Goal: Task Accomplishment & Management: Complete application form

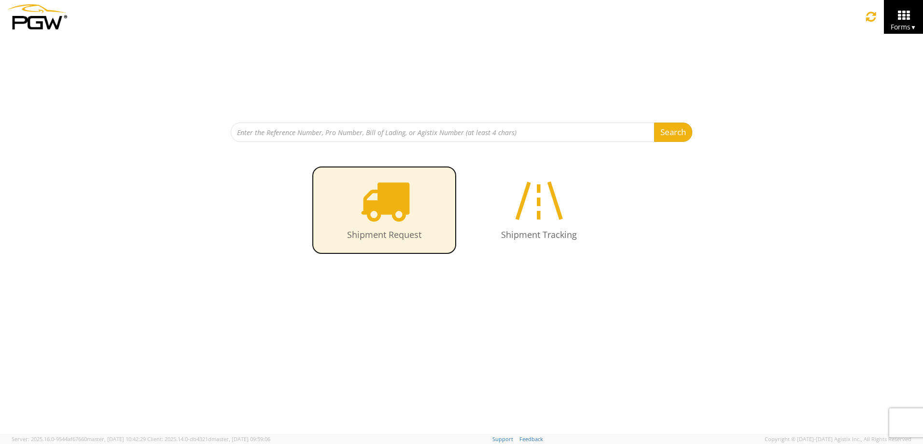
click at [391, 210] on icon at bounding box center [385, 201] width 50 height 50
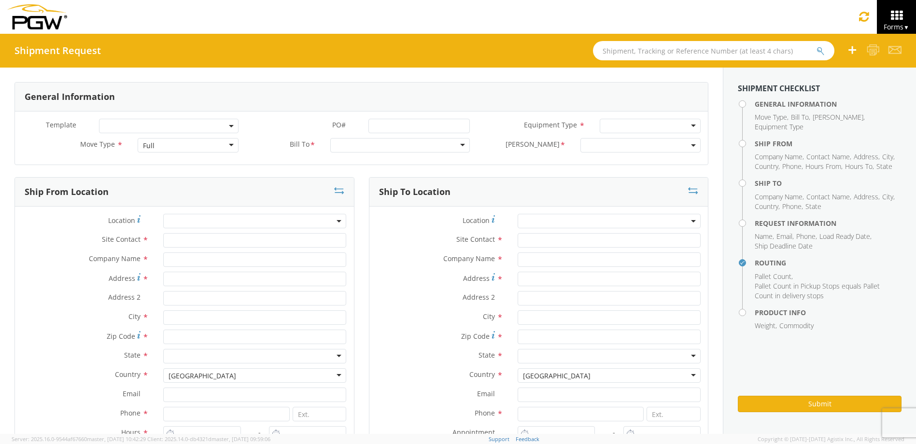
click at [234, 124] on span at bounding box center [169, 126] width 140 height 14
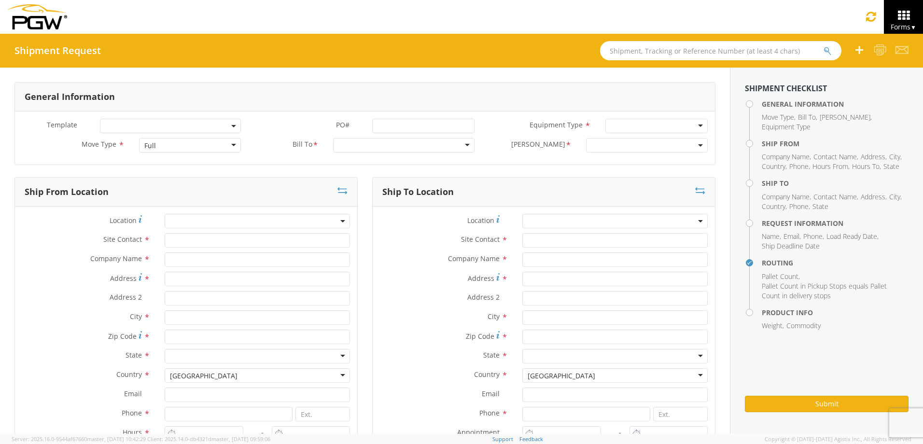
click at [227, 145] on div "Full" at bounding box center [190, 145] width 102 height 14
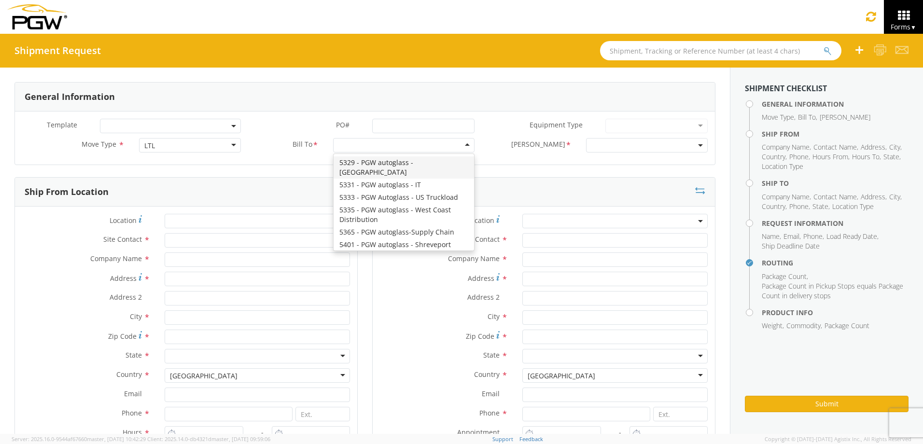
click at [461, 141] on div at bounding box center [403, 145] width 141 height 14
type input "mem"
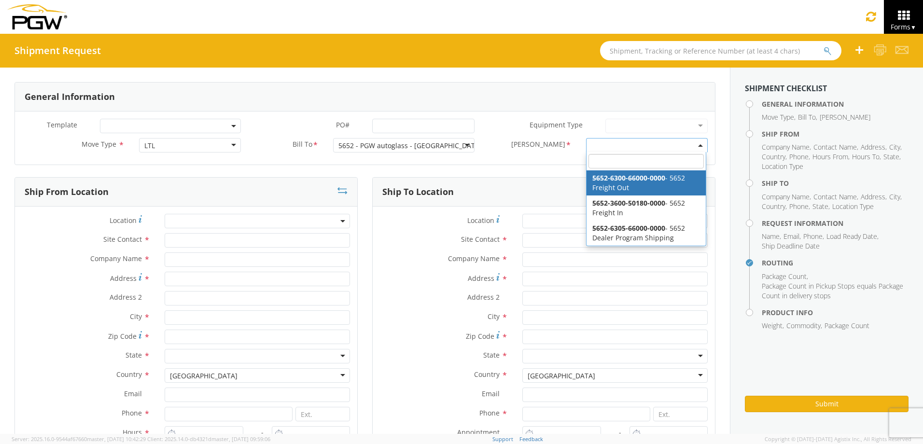
click at [690, 143] on span at bounding box center [647, 145] width 122 height 14
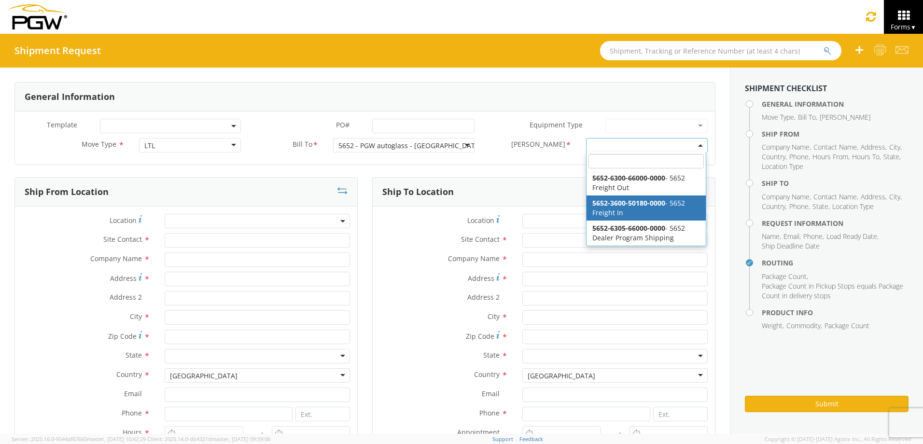
select select "5652-3600-50180-0000"
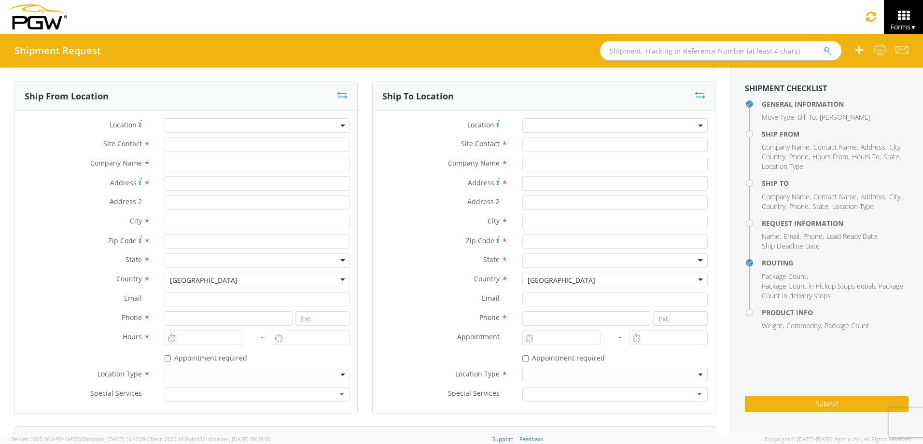
scroll to position [97, 0]
click at [236, 126] on span at bounding box center [257, 124] width 185 height 14
click at [229, 139] on input "search" at bounding box center [256, 140] width 178 height 14
type input "5459"
type input "5459 Branch Manager"
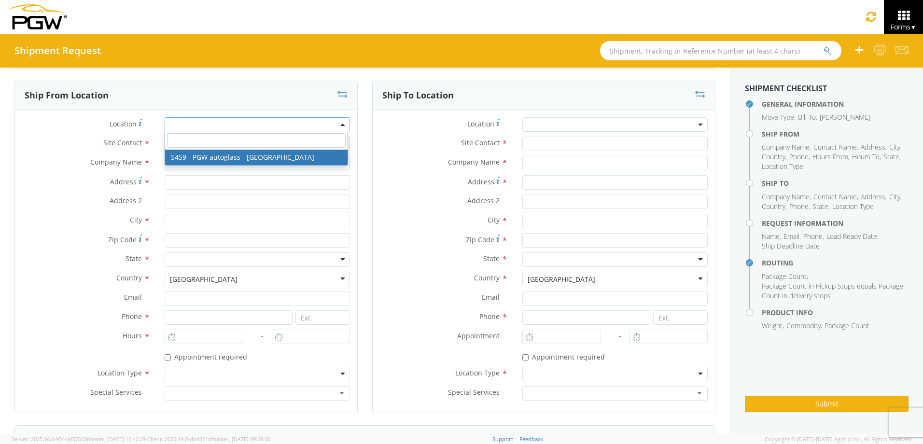
type input "5459 - PGW autoglass - Tulsa"
type input "874 N 165th East Ave Ste B"
type input "Tulsa"
type input "74116"
type input "lkqsp_o_pm_5459@pgwag.com"
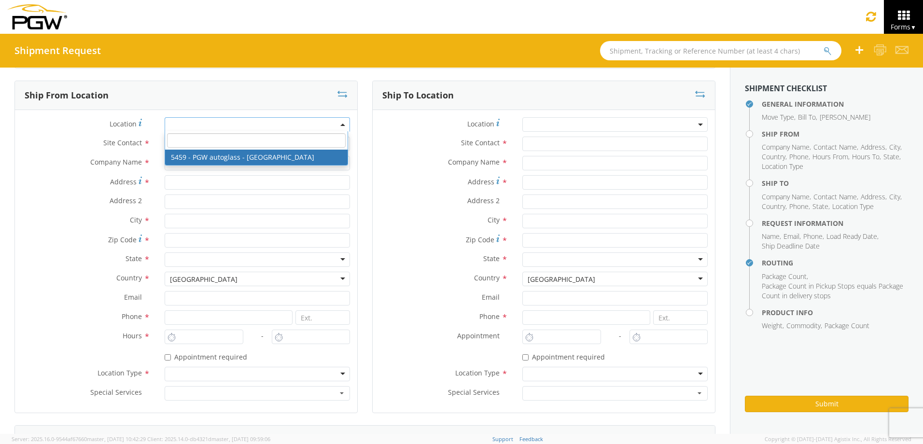
type input "918-828-9893"
type input "8:00 AM"
type input "5:00 PM"
select select "28301"
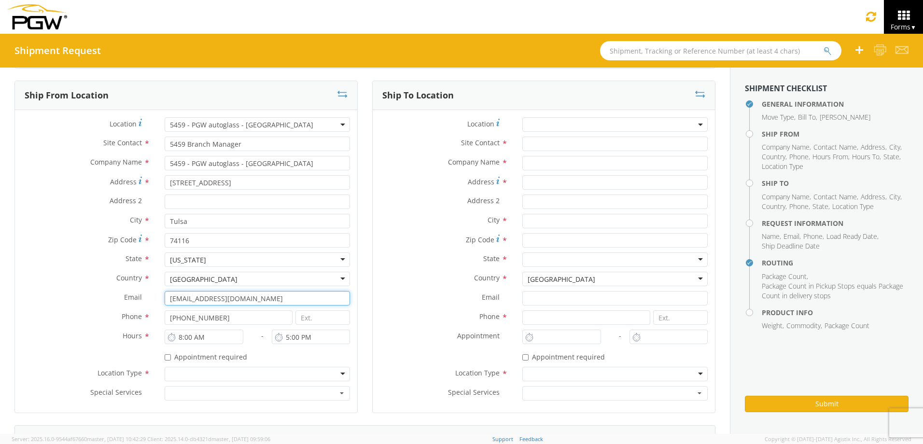
drag, startPoint x: 272, startPoint y: 300, endPoint x: 105, endPoint y: 308, distance: 167.3
click at [105, 308] on div "Email * lkqsp_o_pm_5459@pgwag.com" at bounding box center [186, 300] width 342 height 19
type input "CHoworth@pgwag.com"
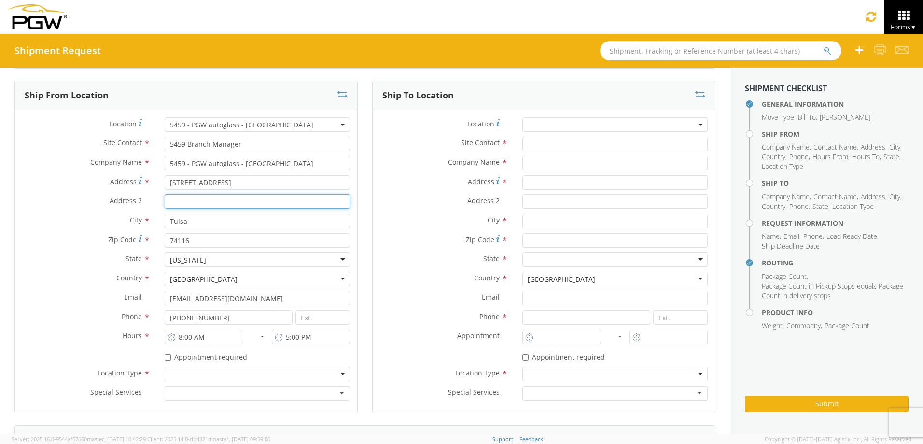
type input "Suite B"
click at [390, 363] on div "* Appointment required" at bounding box center [544, 358] width 342 height 18
click at [194, 315] on input "918-828-9893" at bounding box center [229, 317] width 128 height 14
type input "918-619-3257"
click at [388, 336] on label "Appointment *" at bounding box center [444, 336] width 142 height 13
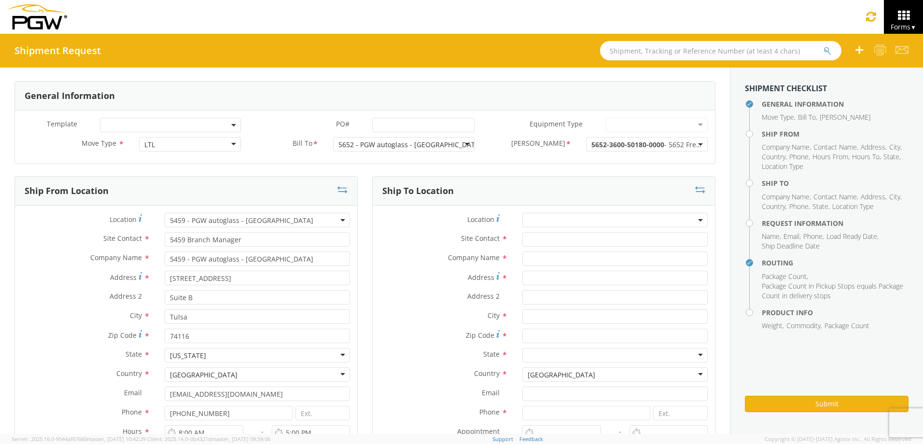
scroll to position [0, 0]
click at [568, 223] on span at bounding box center [614, 221] width 185 height 14
click at [563, 234] on input "search" at bounding box center [614, 237] width 178 height 14
type input "5652"
type input "5652 Branch Manager"
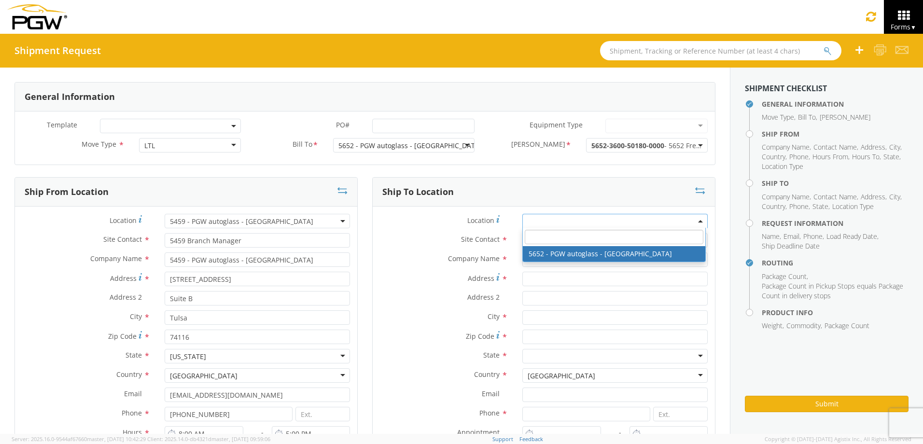
type input "5652 - PGW autoglass - Memphis"
type input "4640 Hickory Hill Road"
type input "Memphis"
type input "38141"
type input "washe@pgwag.com"
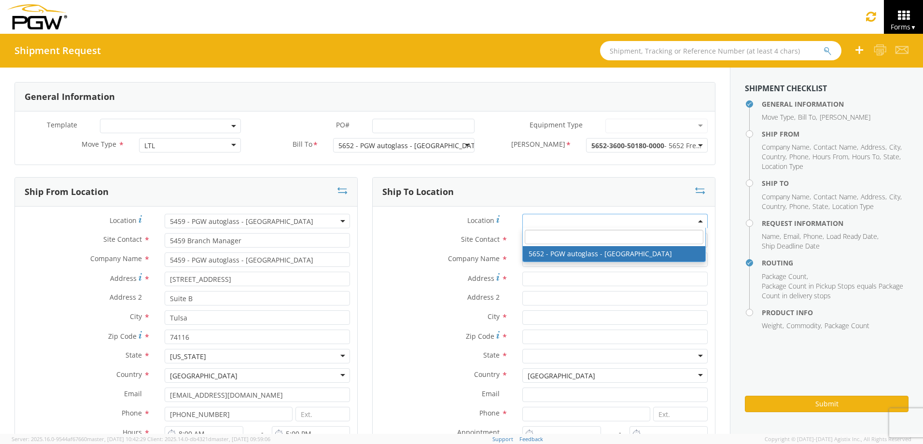
type input "901-332-9208"
type input "8:00 AM"
type input "4:00 PM"
select select "28435"
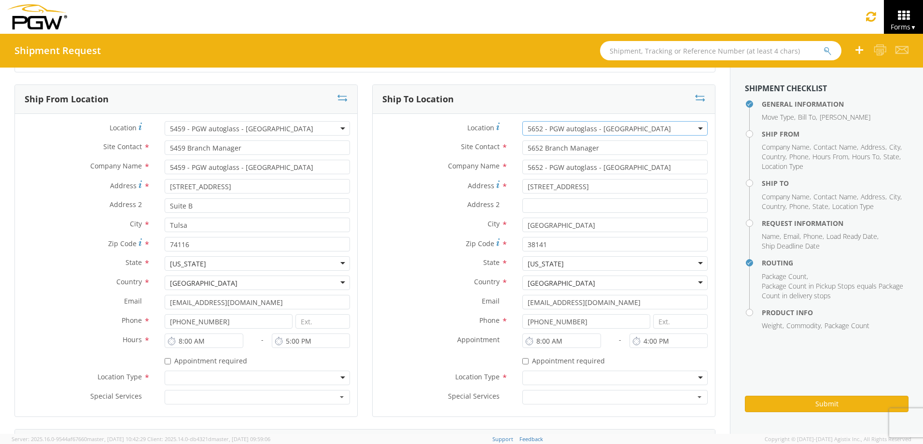
scroll to position [97, 0]
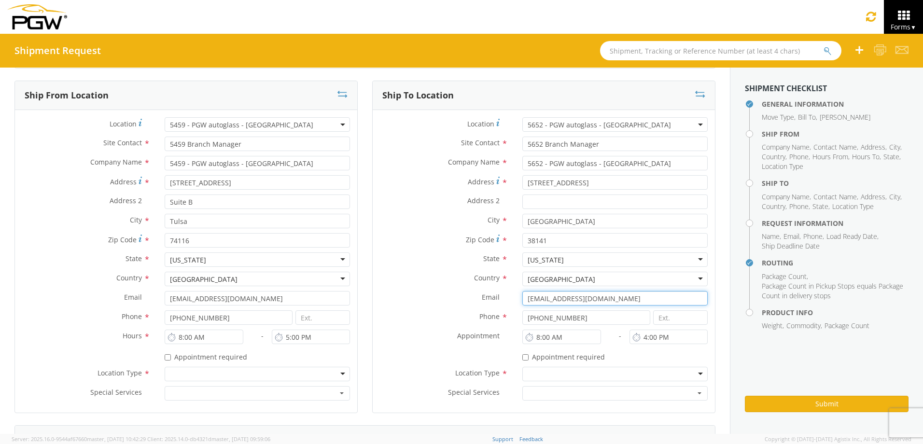
click at [593, 297] on input "washe@pgwag.com" at bounding box center [614, 298] width 185 height 14
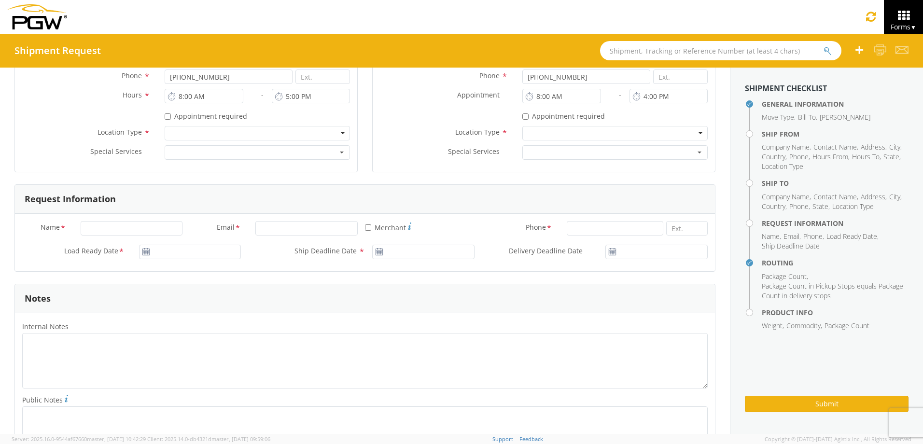
scroll to position [386, 0]
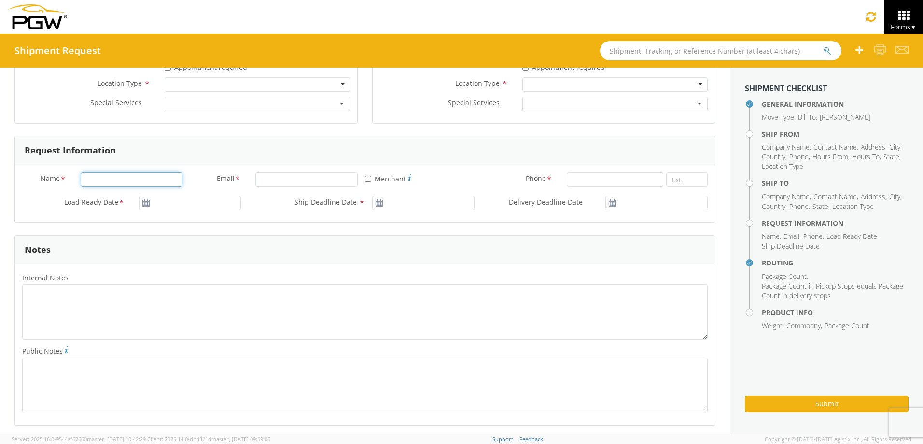
click at [103, 181] on input "Name *" at bounding box center [132, 179] width 102 height 14
type input "Cam Lagene Howorth"
type input "CHoworth@pgwag.com"
type input "9186193257"
type input "Cam Howorth"
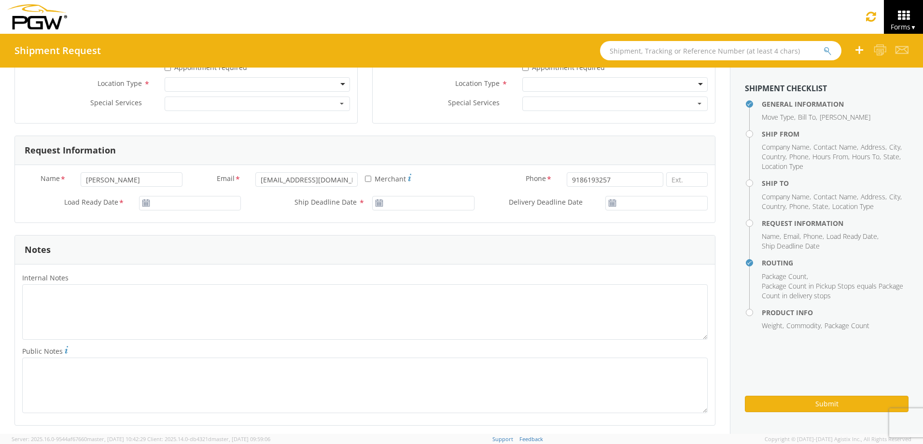
type input "PGW AUTO GLASS #459"
click at [312, 180] on input "CHoworth@pgwag.com" at bounding box center [306, 179] width 102 height 14
type input "CHoworth@pgwautoglass.com"
click at [363, 153] on div "Request Information" at bounding box center [365, 150] width 700 height 29
click at [143, 204] on icon at bounding box center [146, 203] width 8 height 8
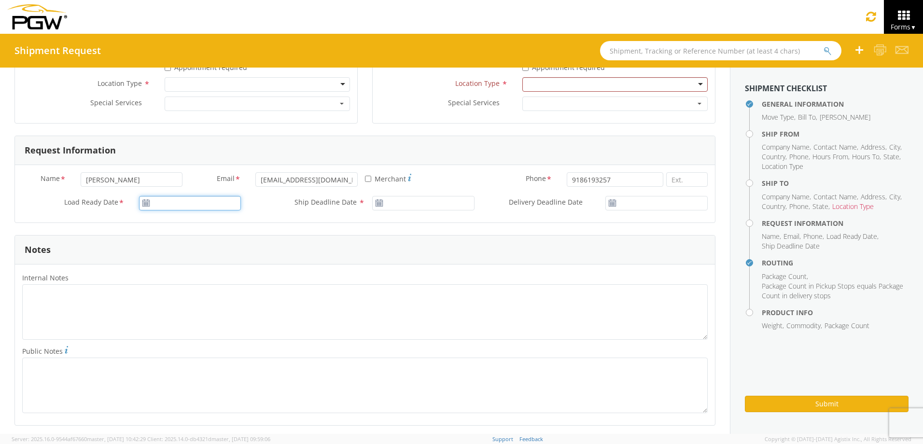
type input "08/12/2025"
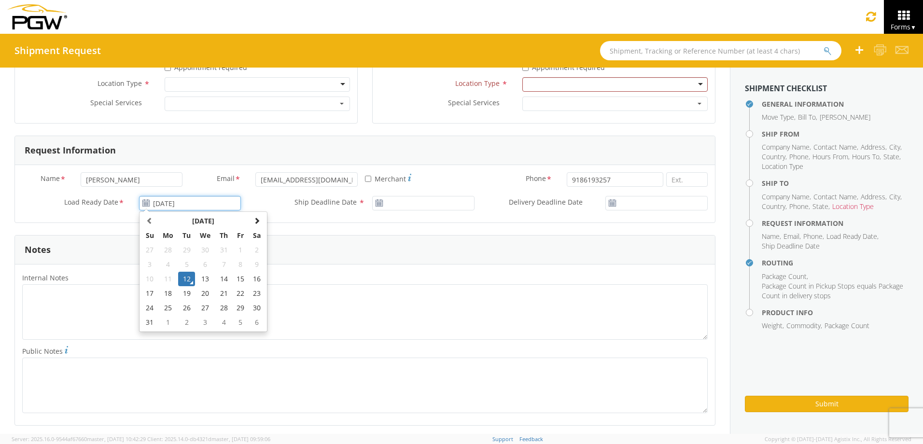
click at [163, 204] on input "08/12/2025" at bounding box center [190, 203] width 102 height 14
click at [187, 281] on td "12" at bounding box center [186, 279] width 17 height 14
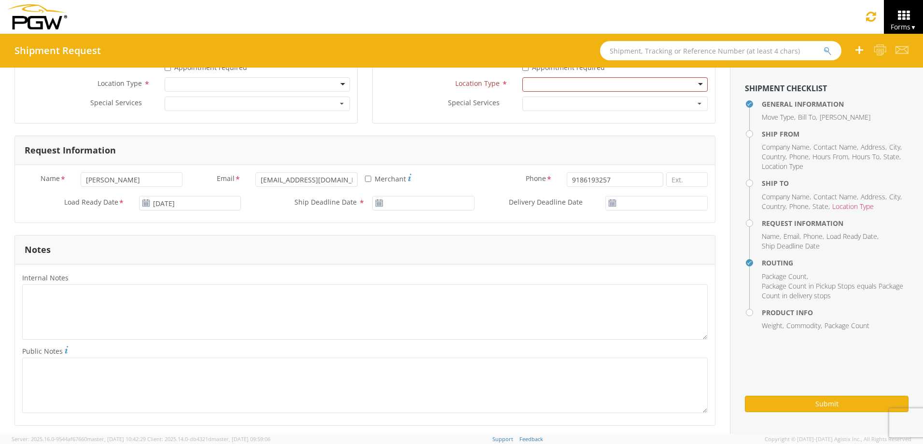
click at [377, 203] on use at bounding box center [379, 202] width 7 height 7
click at [414, 201] on input "08/12/2025" at bounding box center [423, 203] width 102 height 14
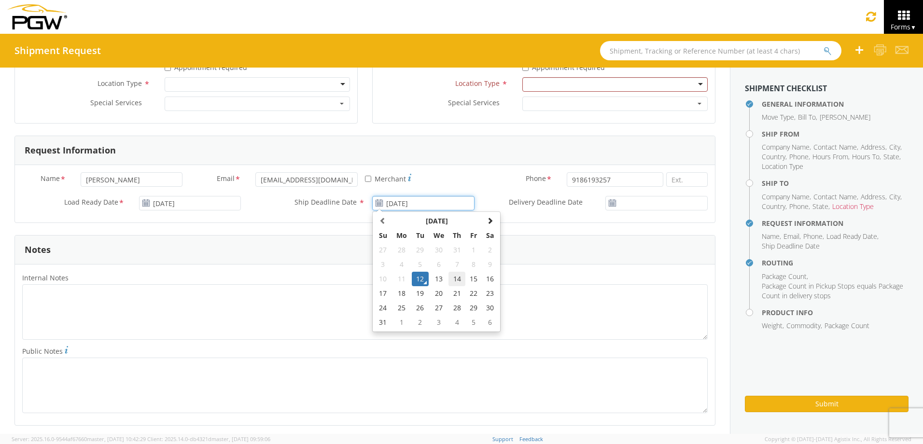
click at [453, 279] on td "14" at bounding box center [457, 279] width 17 height 14
type input "08/14/2025"
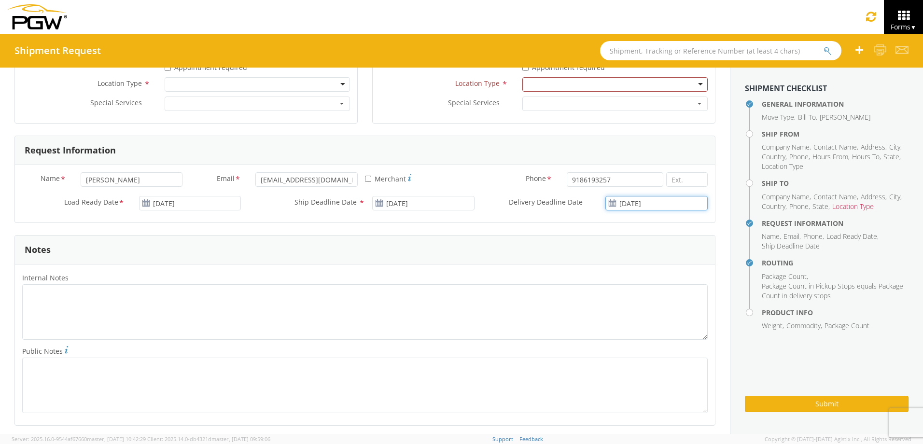
click at [630, 203] on input "08/12/2025" at bounding box center [656, 203] width 102 height 14
click at [659, 279] on td "14" at bounding box center [664, 279] width 17 height 14
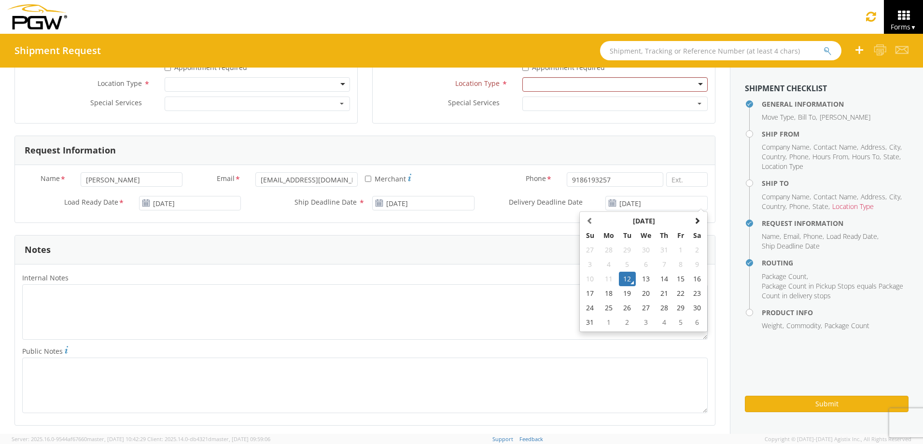
type input "08/14/2025"
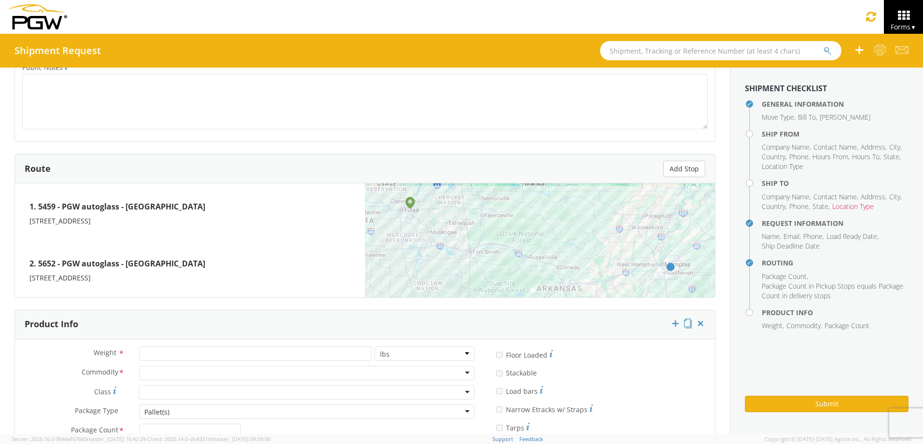
scroll to position [724, 0]
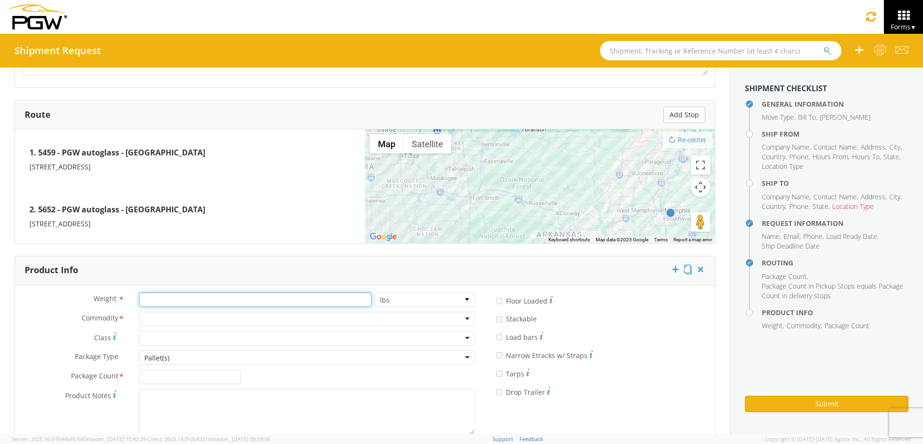
click at [152, 300] on input "number" at bounding box center [255, 300] width 233 height 14
type input "7"
type input "100"
click at [175, 317] on div at bounding box center [307, 319] width 336 height 14
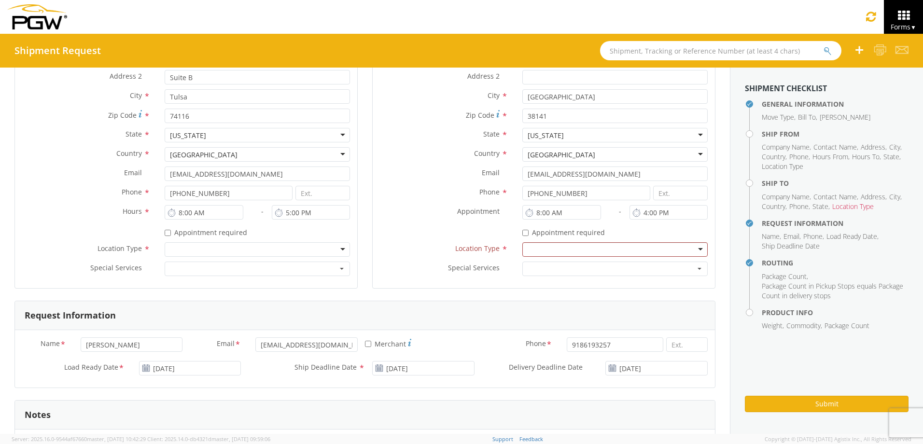
scroll to position [241, 0]
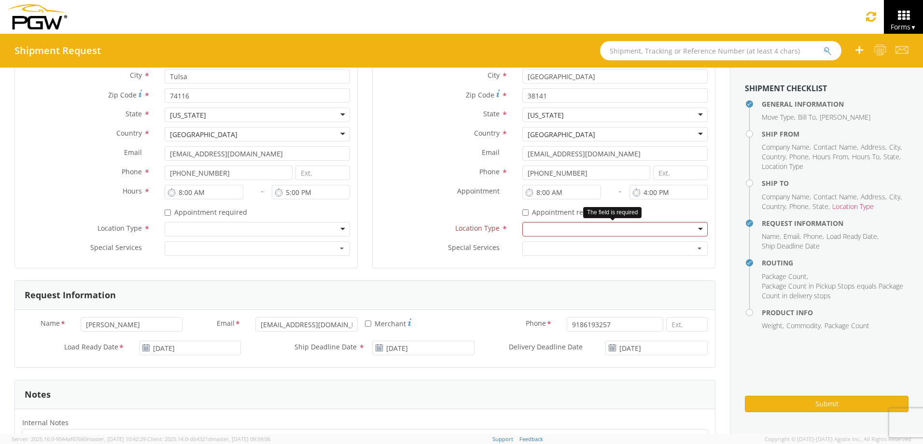
click at [692, 227] on div at bounding box center [614, 229] width 185 height 14
click at [339, 229] on div at bounding box center [257, 229] width 185 height 14
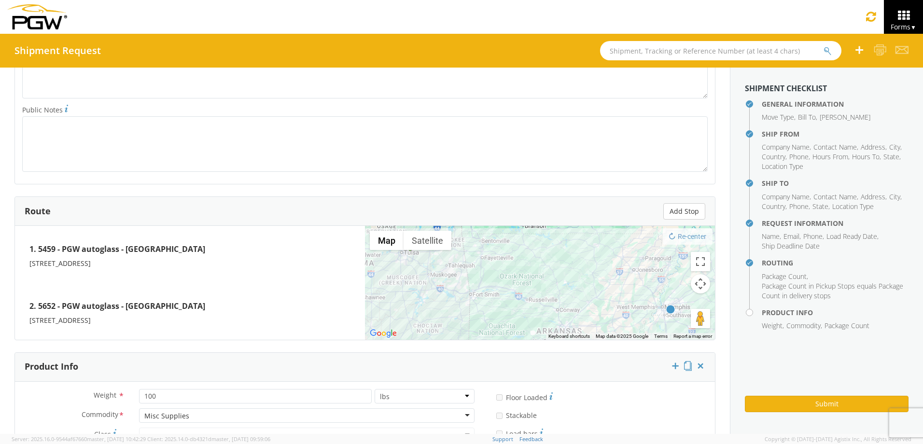
scroll to position [768, 0]
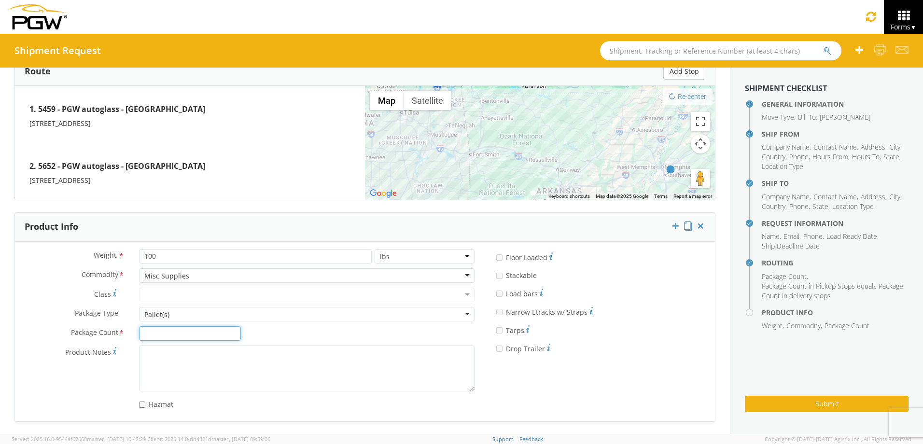
click at [149, 333] on input "Package Count *" at bounding box center [190, 333] width 102 height 14
type input "1"
click at [461, 314] on div "Pallet(s)" at bounding box center [307, 314] width 336 height 14
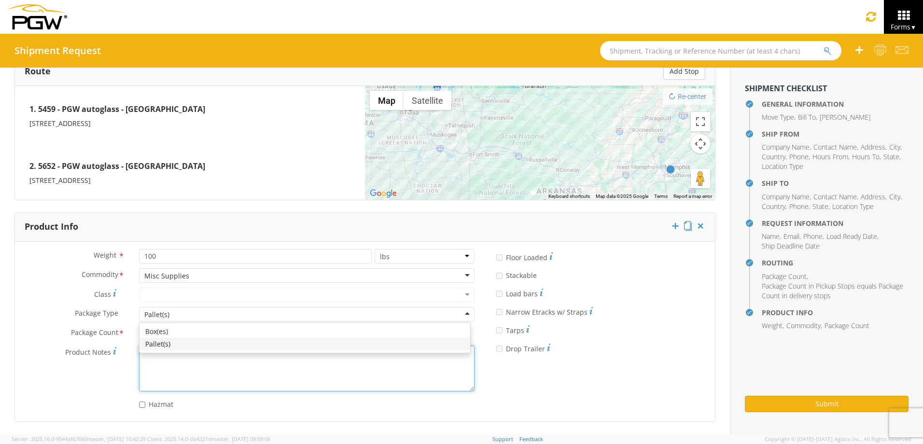
click at [309, 380] on textarea "Product Notes *" at bounding box center [307, 369] width 336 height 46
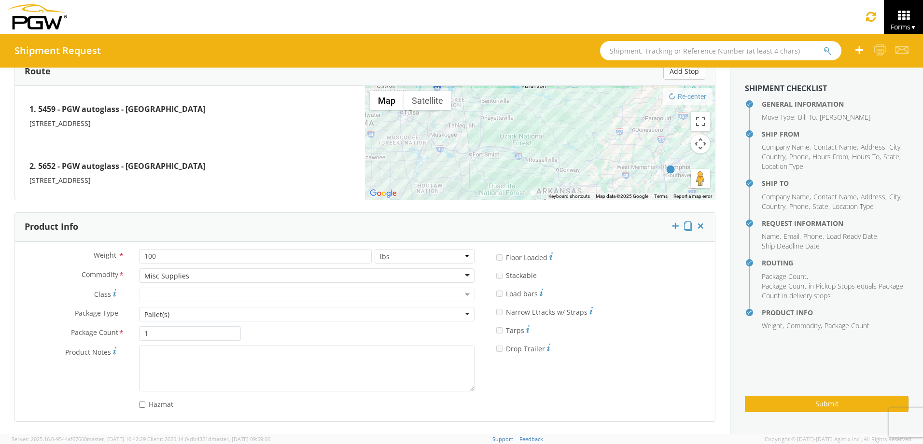
click at [100, 384] on div "Product Notes *" at bounding box center [248, 369] width 467 height 46
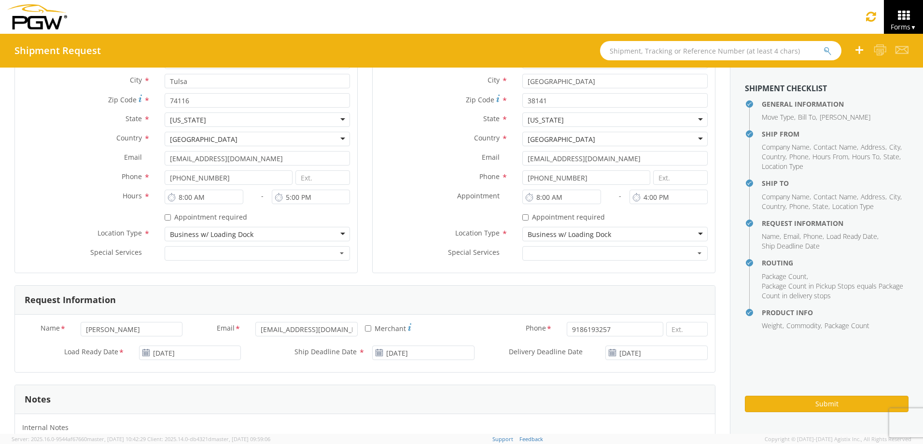
scroll to position [0, 0]
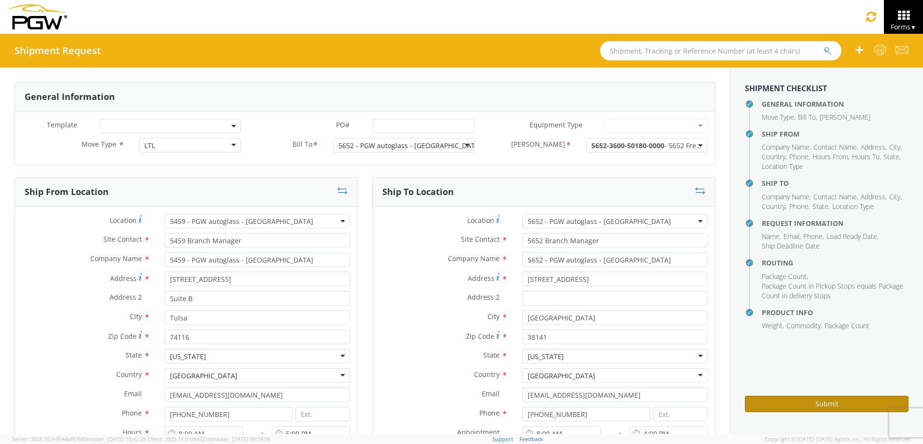
click at [831, 402] on button "Submit" at bounding box center [827, 404] width 164 height 16
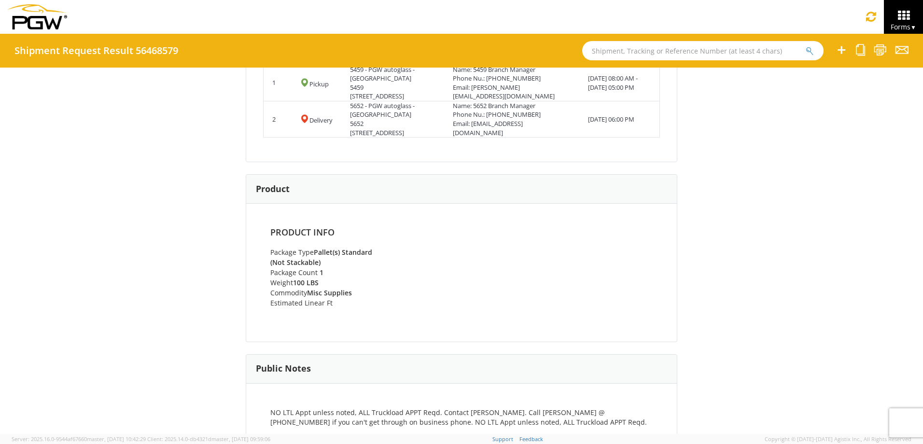
scroll to position [446, 0]
